Goal: Communication & Community: Answer question/provide support

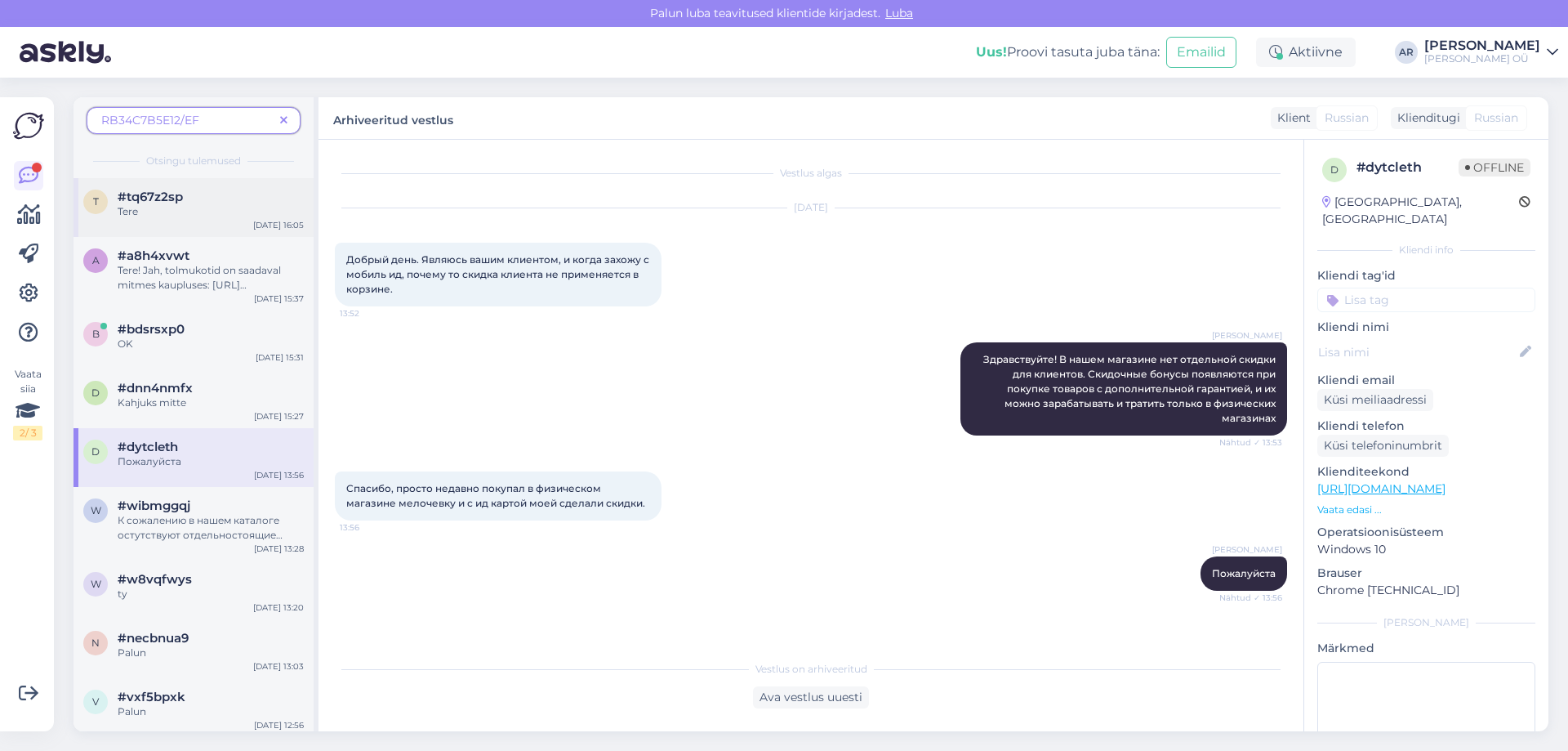
click at [156, 205] on div "Tere" at bounding box center [211, 212] width 186 height 15
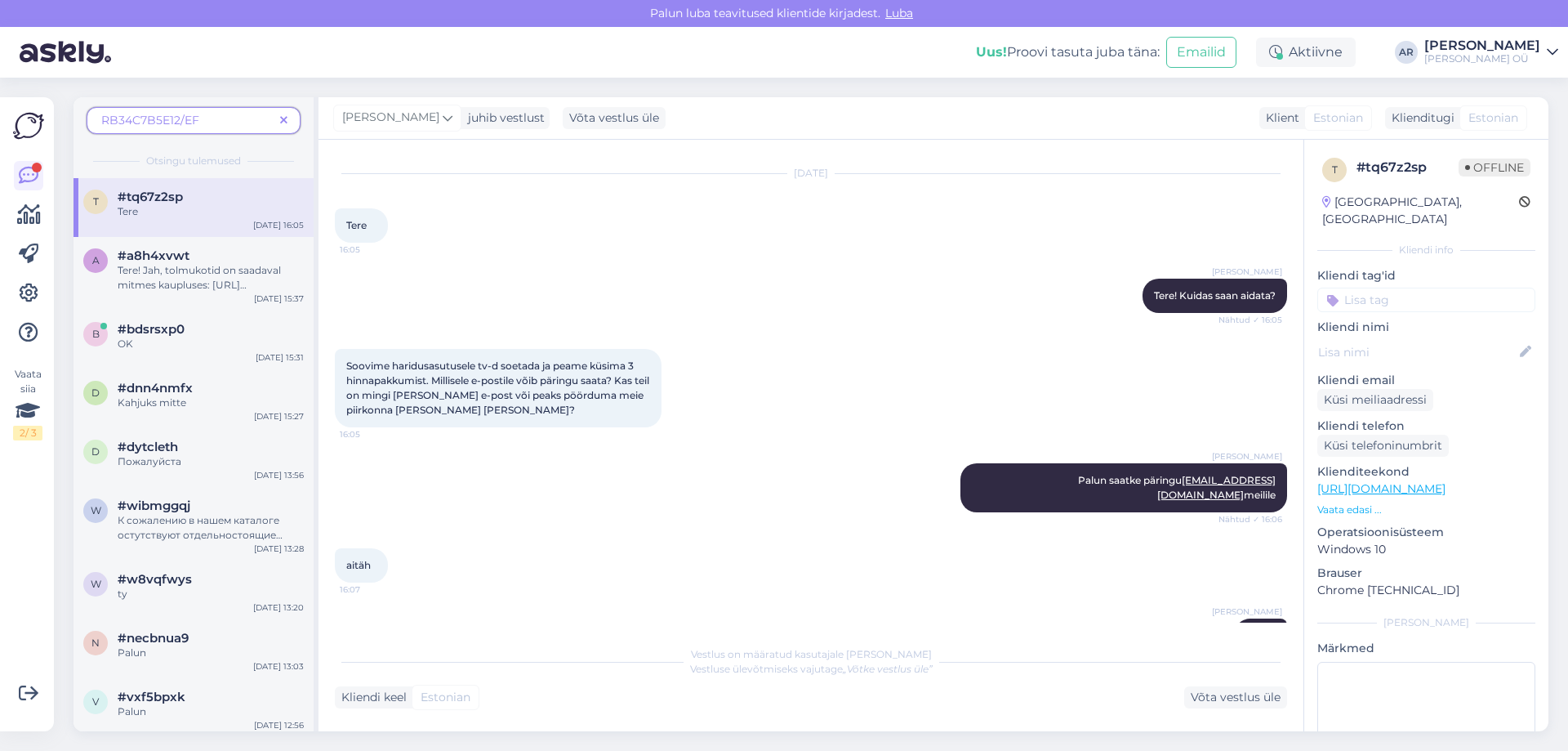
click at [286, 122] on icon at bounding box center [283, 121] width 7 height 11
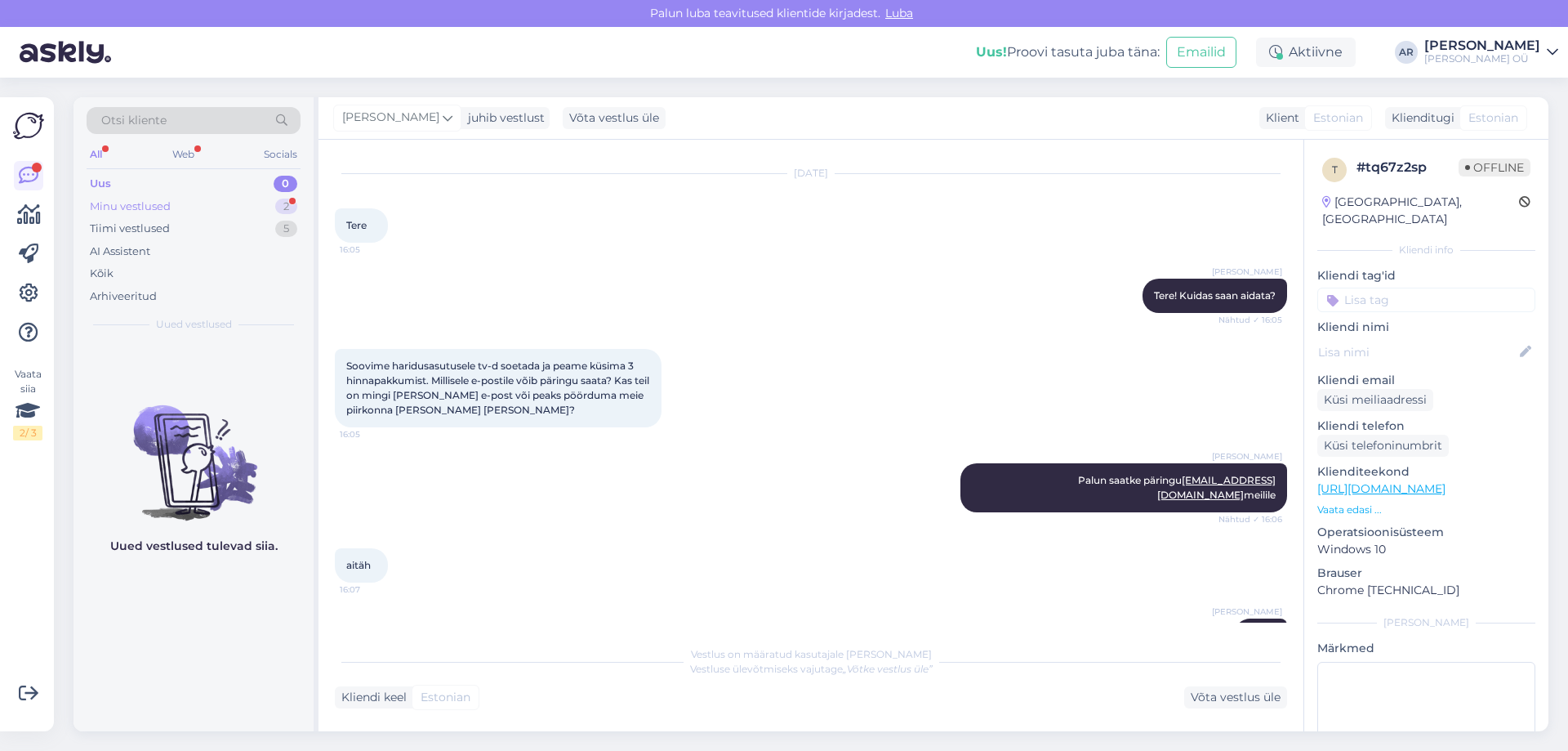
click at [207, 211] on div "Minu vestlused 2" at bounding box center [193, 206] width 214 height 23
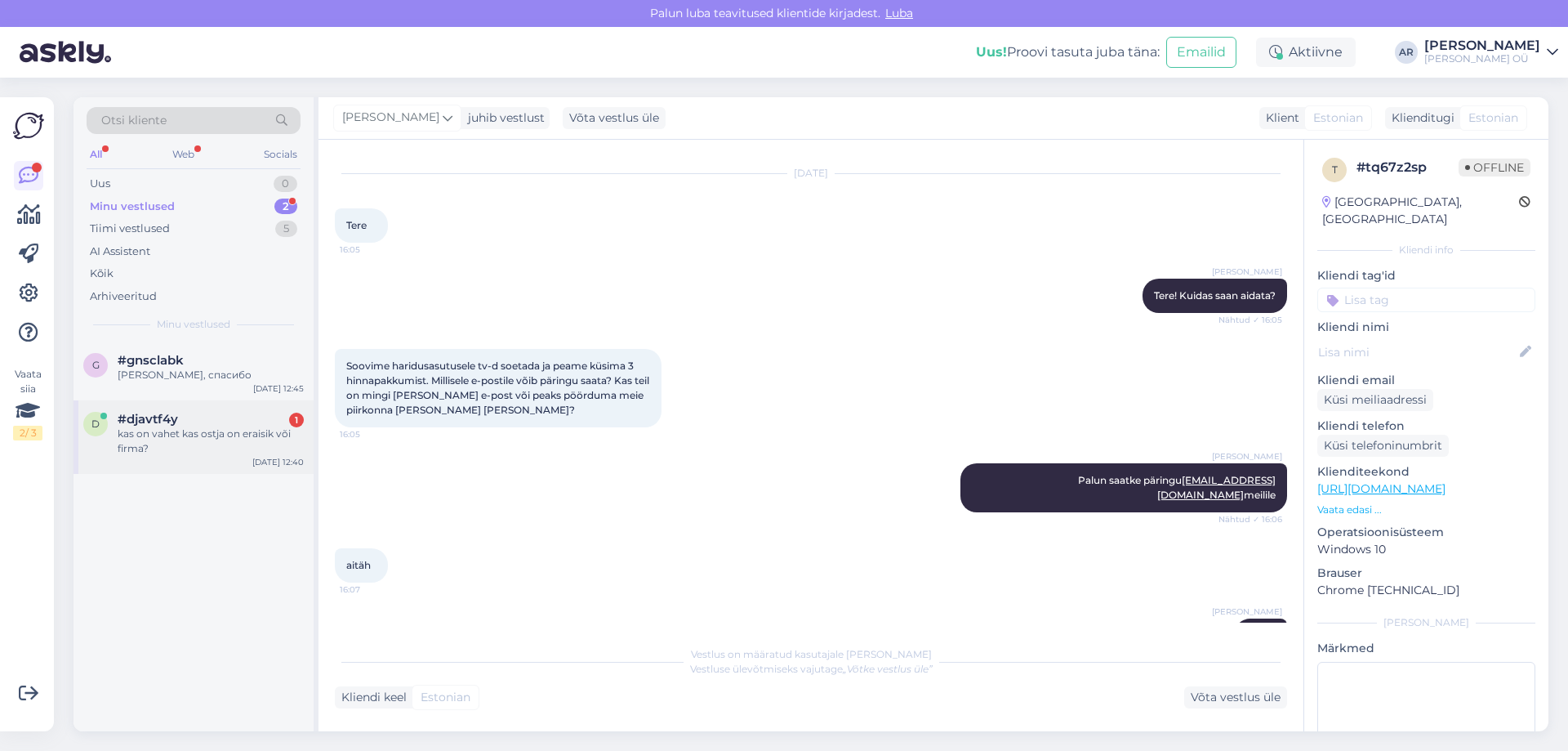
click at [259, 437] on div "kas on vahet kas ostja on eraisik või firma?" at bounding box center [211, 441] width 186 height 29
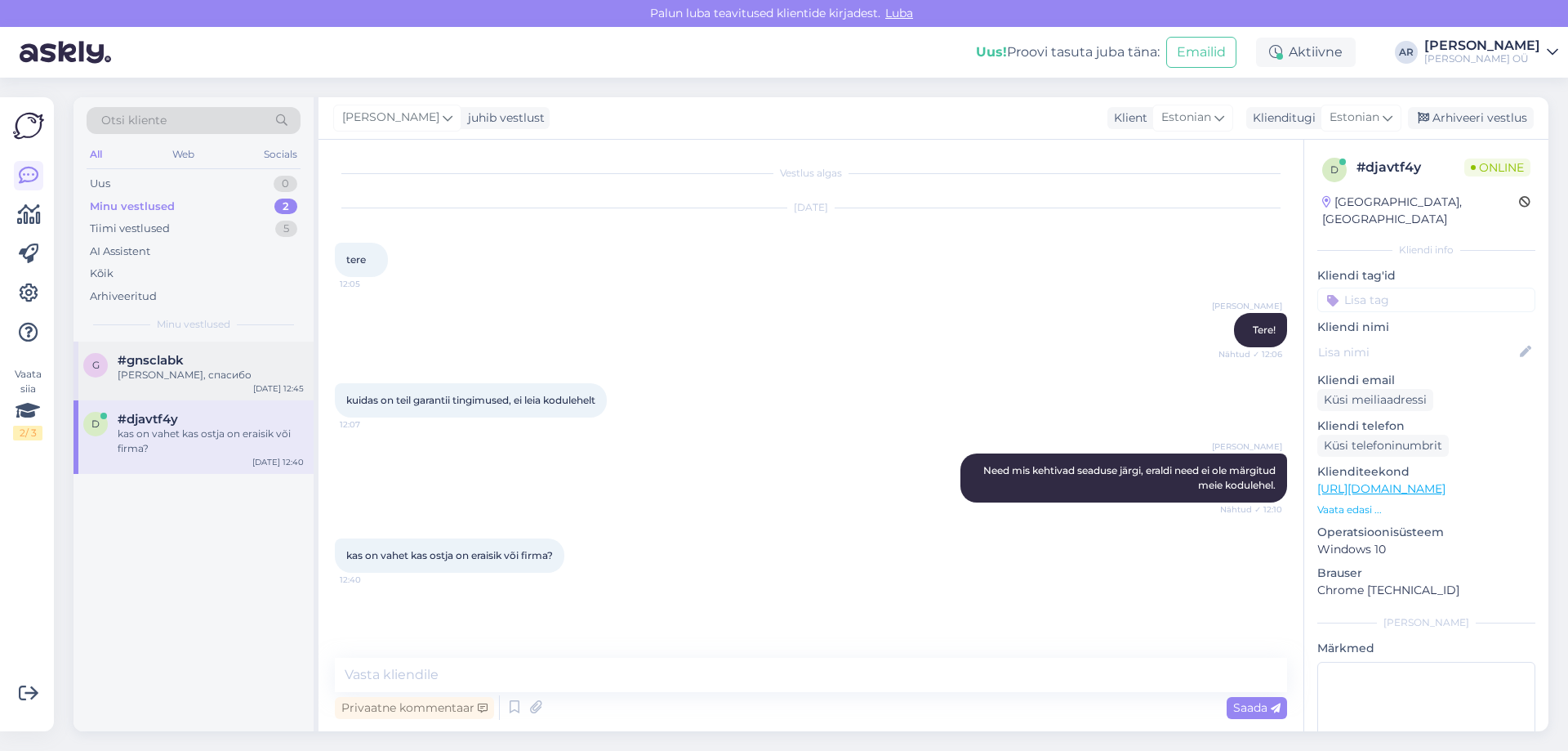
click at [164, 369] on div "[PERSON_NAME], спасибо" at bounding box center [211, 375] width 186 height 15
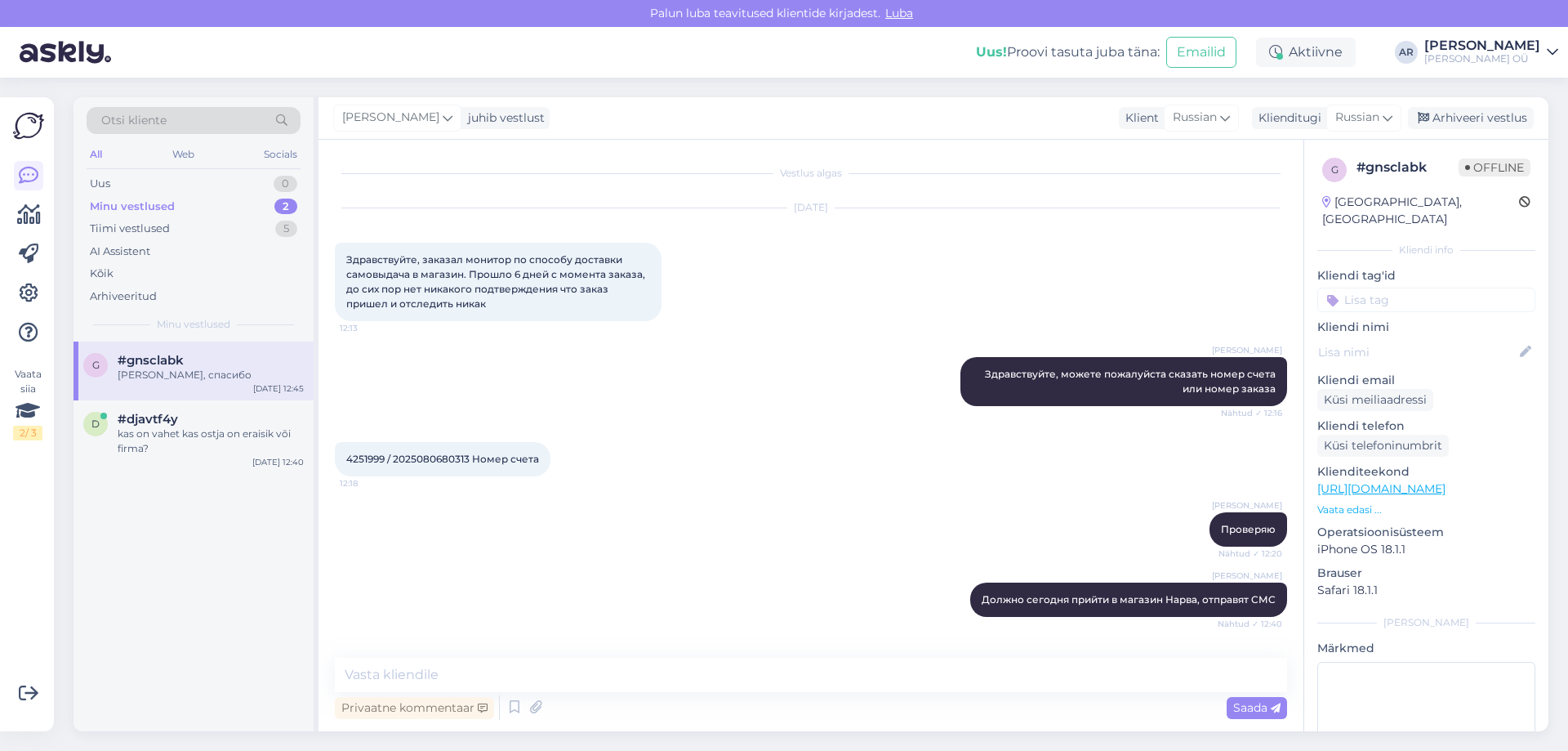
scroll to position [62, 0]
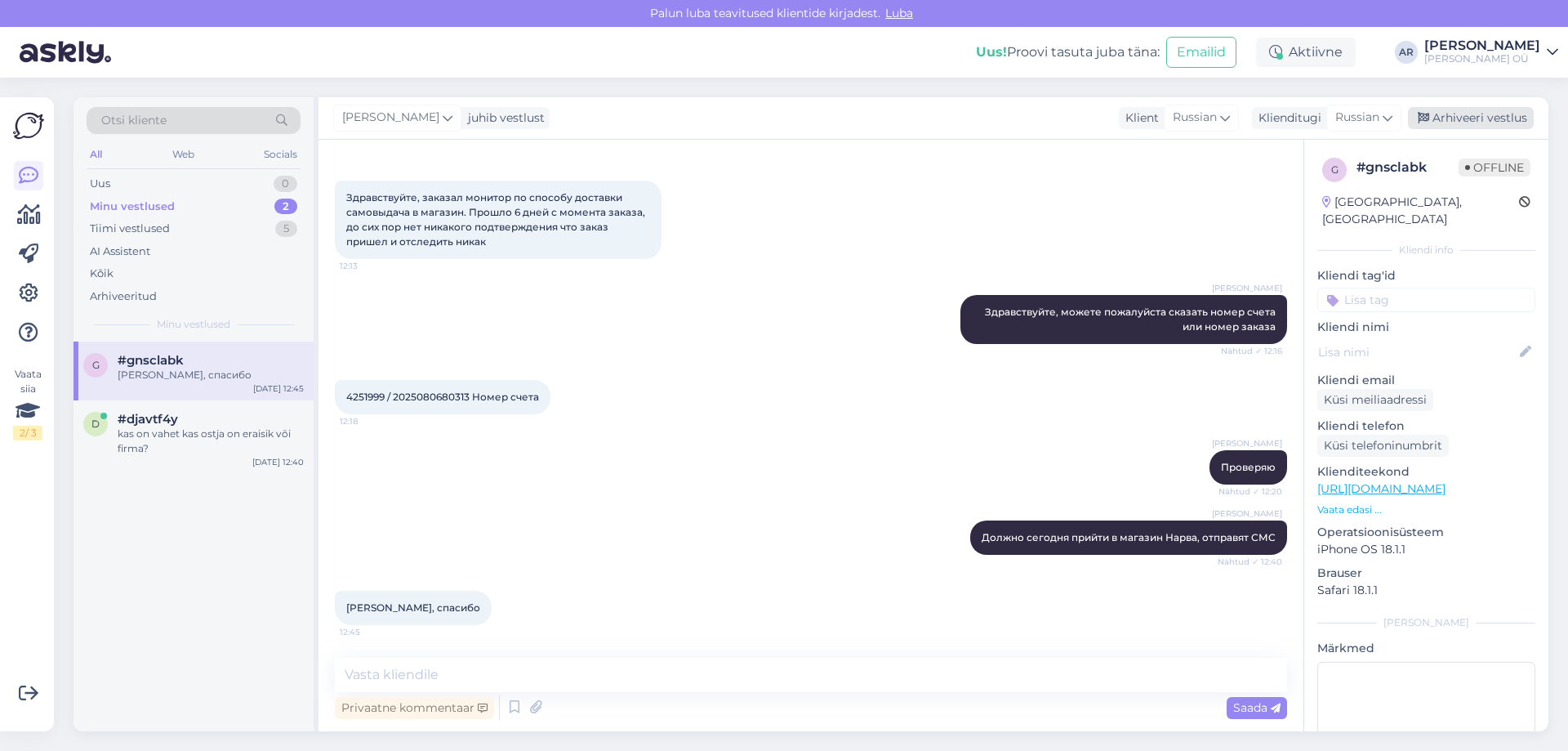
click at [1452, 112] on div "Arhiveeri vestlus" at bounding box center [1470, 118] width 126 height 22
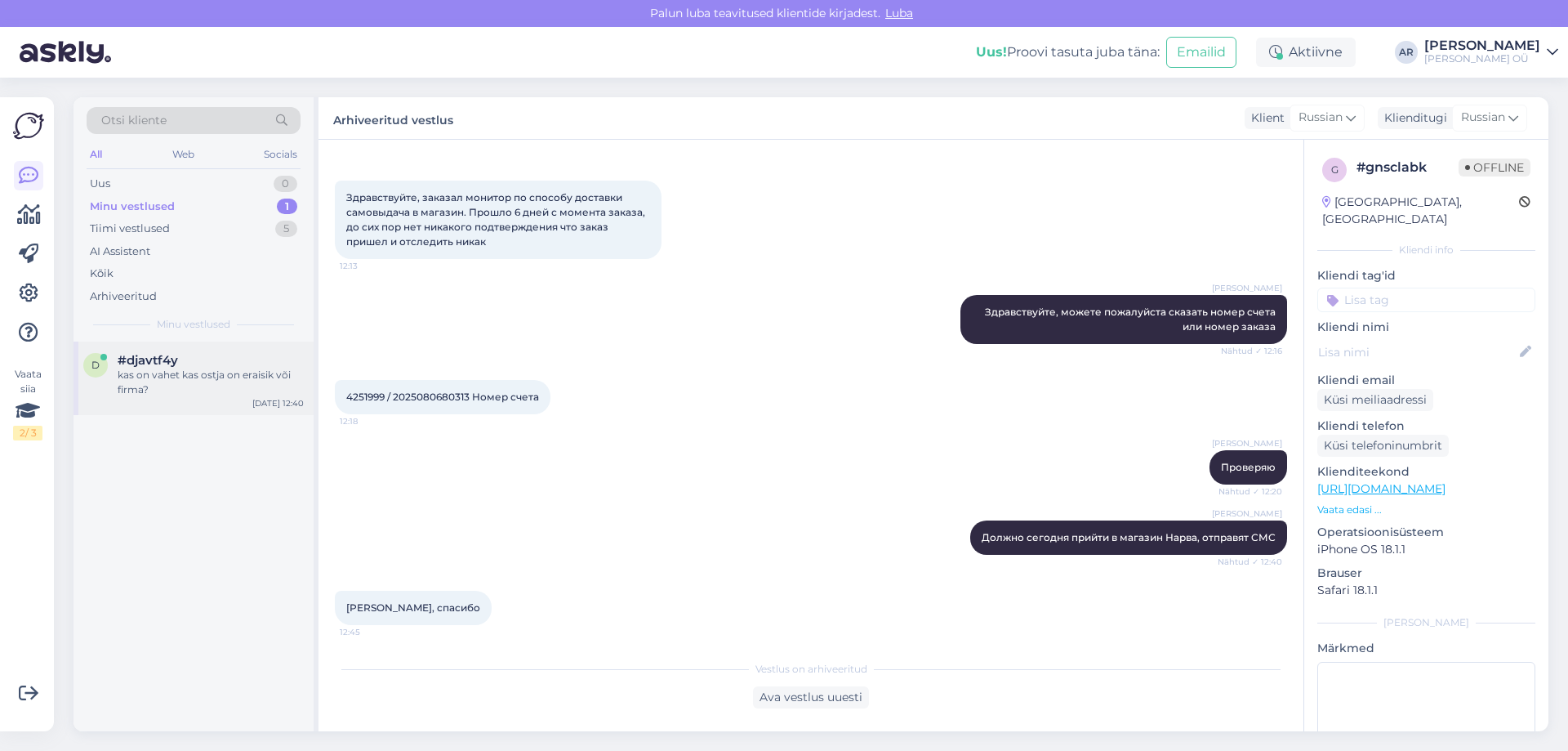
click at [190, 362] on div "#djavtf4y" at bounding box center [211, 360] width 186 height 15
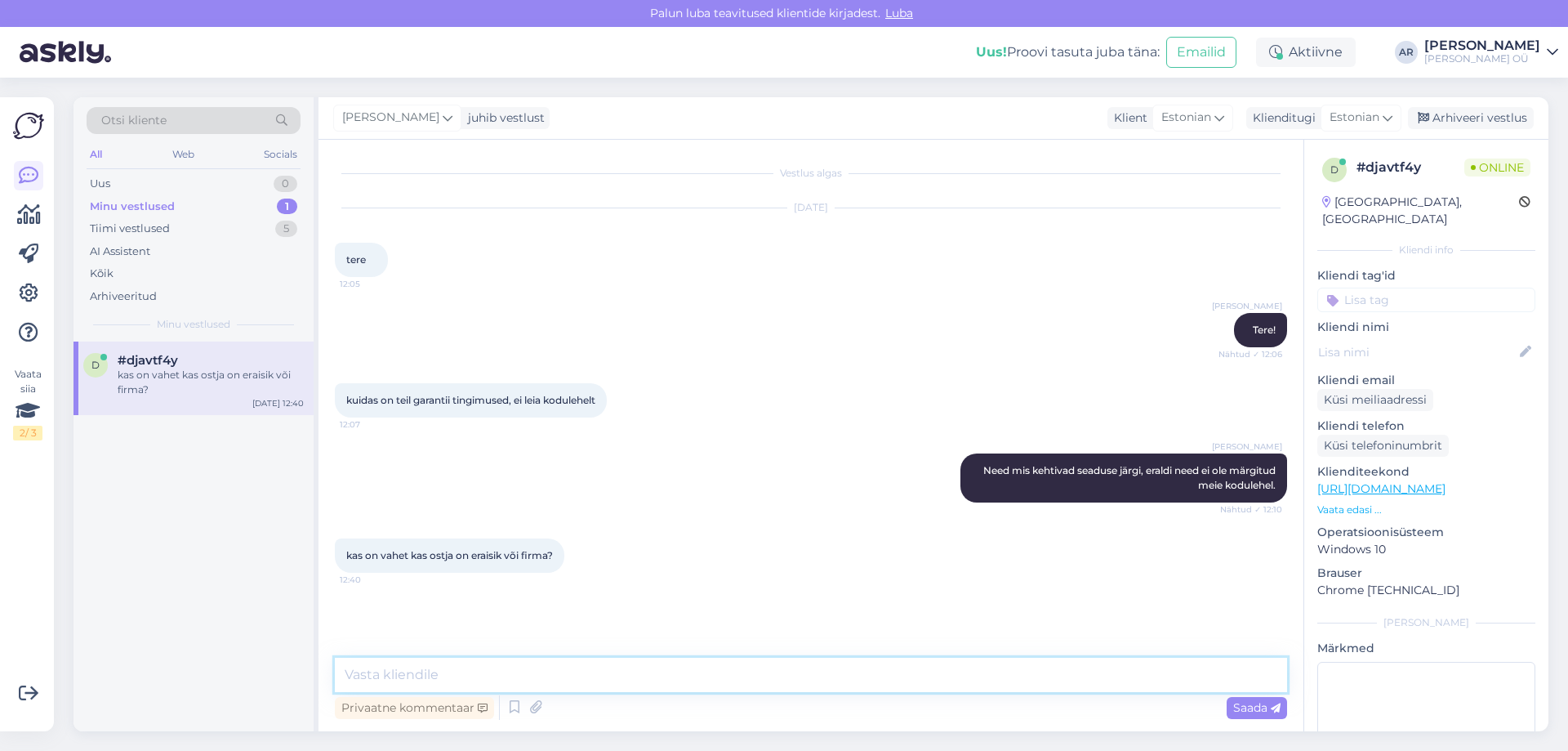
click at [713, 666] on textarea at bounding box center [811, 674] width 952 height 34
type textarea "F"
type textarea "E"
click at [537, 679] on textarea "[PERSON_NAME] garantii kehtib ainult 6 kuud" at bounding box center [811, 674] width 952 height 34
type textarea "[PERSON_NAME] garantii kehtib ainult 3 kuud"
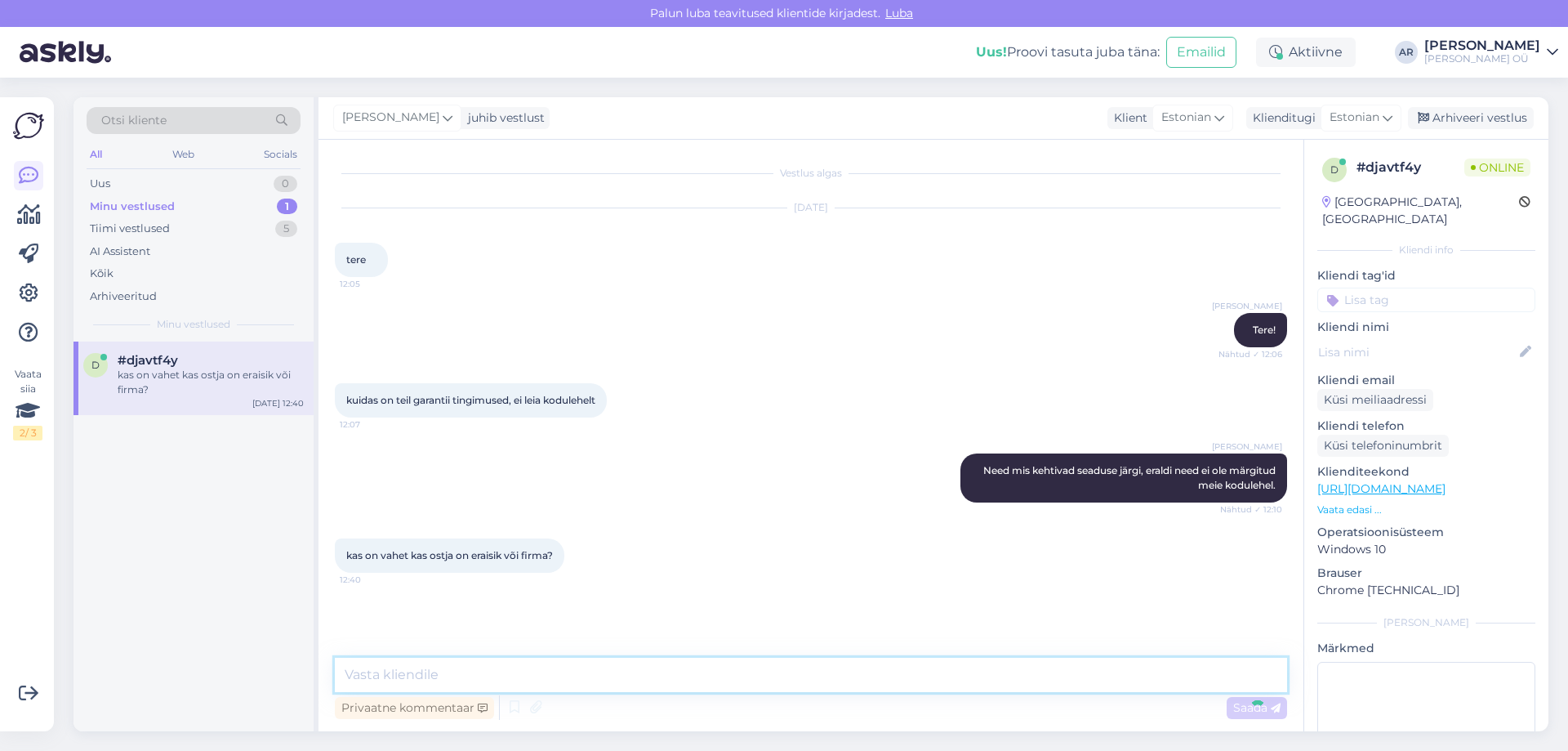
scroll to position [18, 0]
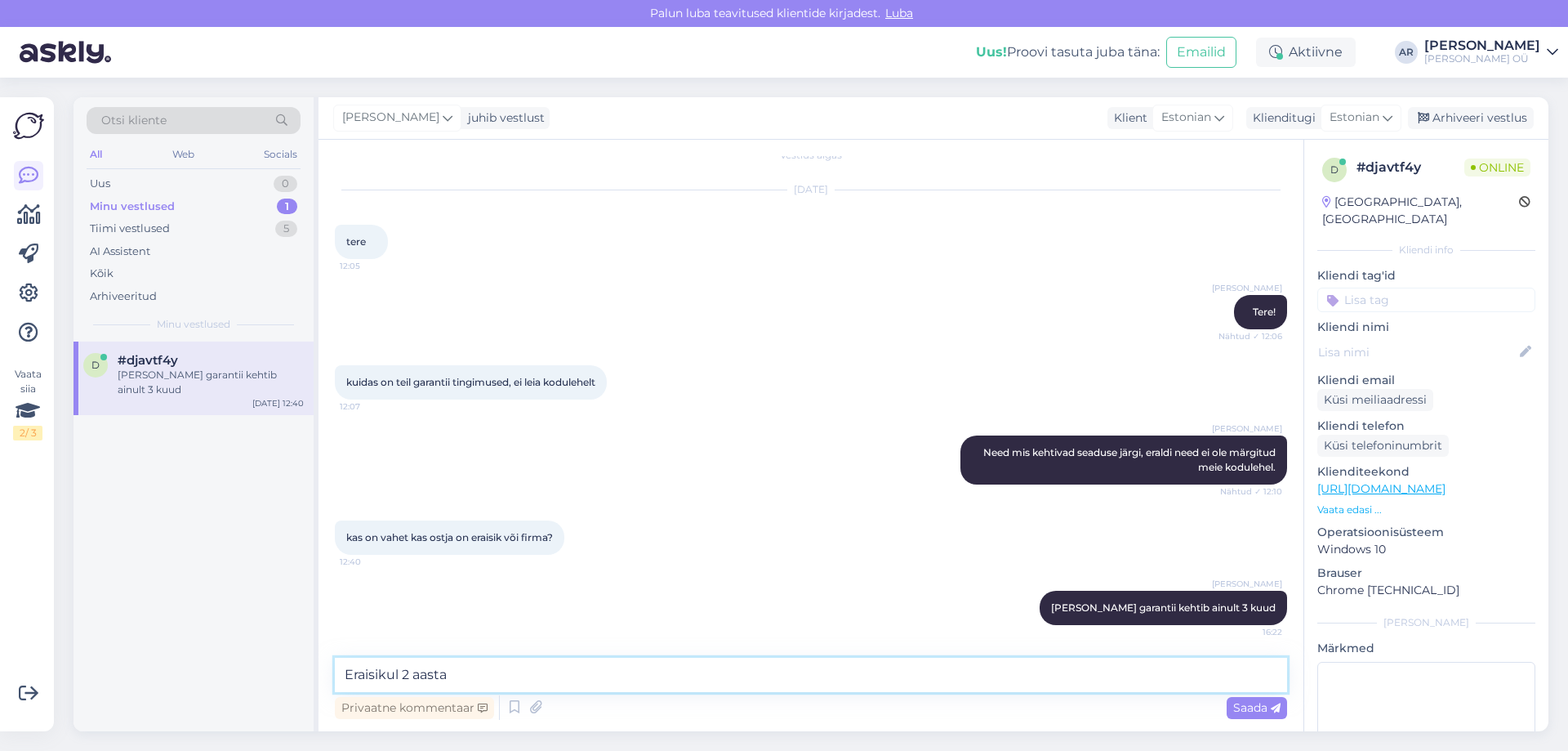
type textarea "Eraisikul 2 aastad"
